Goal: Transaction & Acquisition: Obtain resource

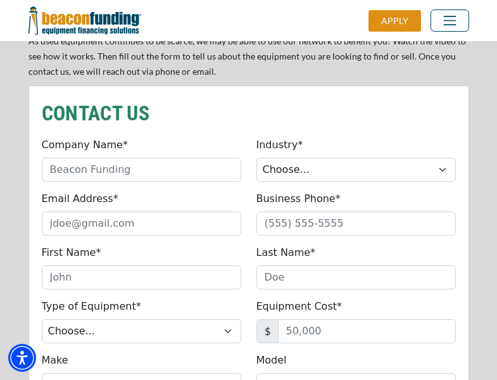
scroll to position [1076, 0]
